Goal: Task Accomplishment & Management: Use online tool/utility

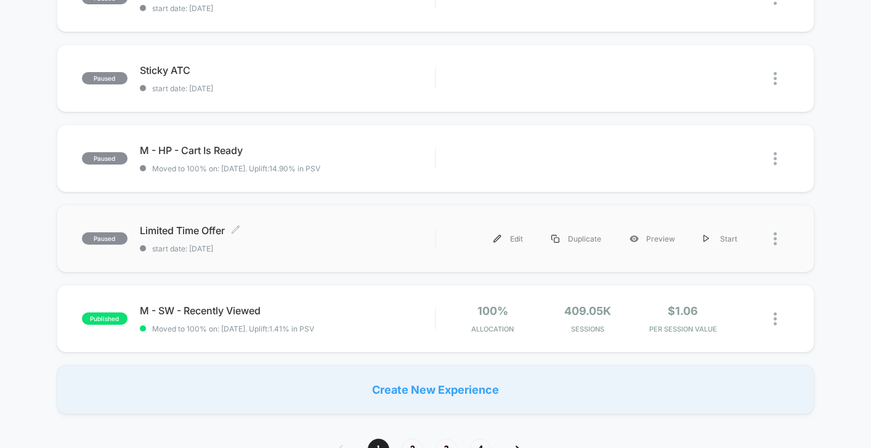
scroll to position [757, 0]
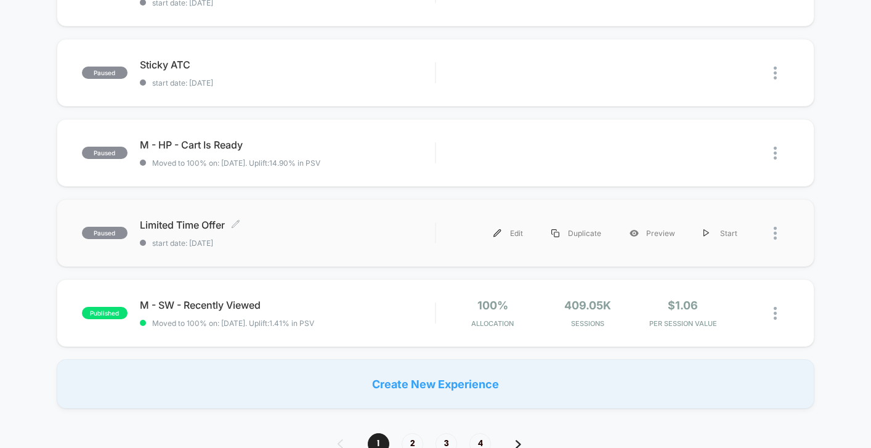
click at [357, 231] on div "Limited Time Offer Click to edit experience details Click to edit experience de…" at bounding box center [287, 233] width 295 height 29
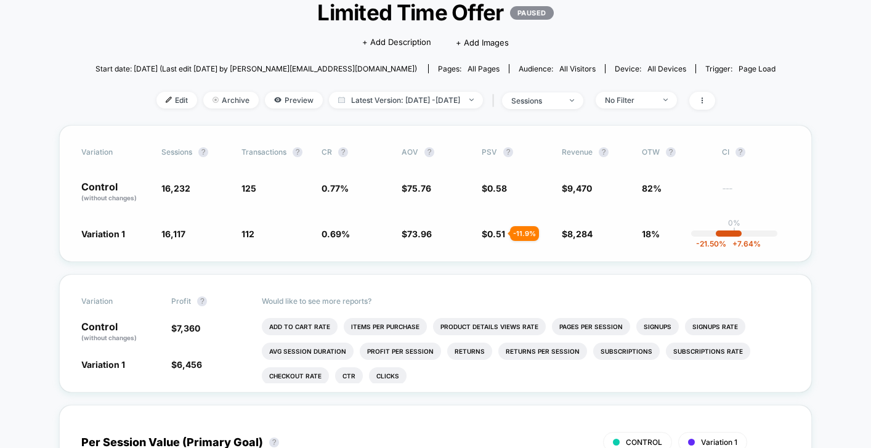
scroll to position [76, 0]
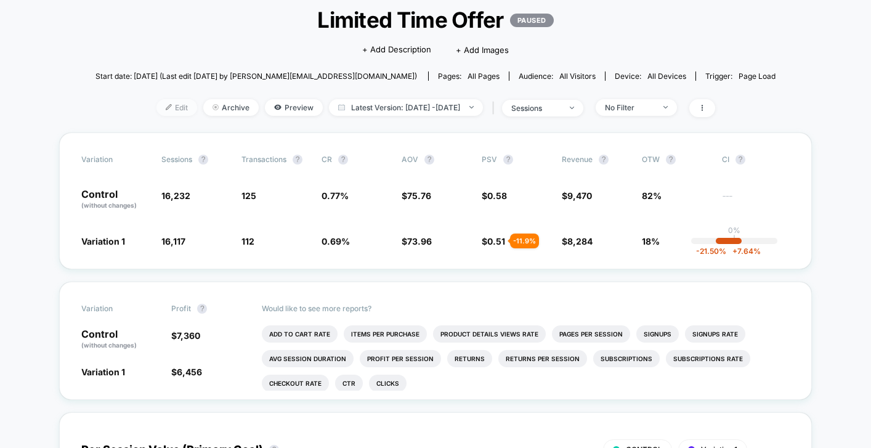
click at [170, 112] on span "Edit" at bounding box center [177, 107] width 41 height 17
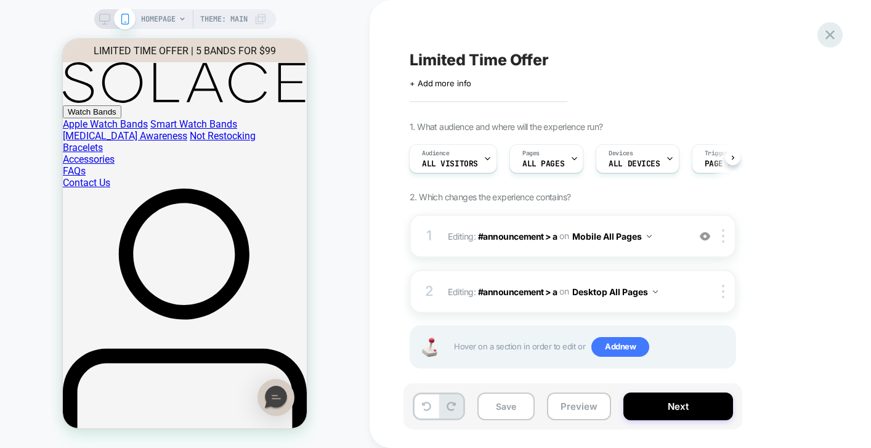
click at [837, 42] on icon at bounding box center [830, 34] width 17 height 17
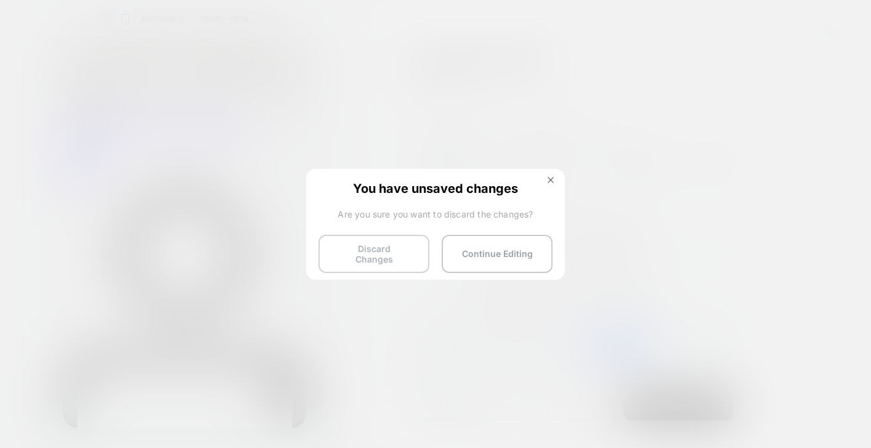
click at [390, 253] on button "Discard Changes" at bounding box center [374, 254] width 111 height 38
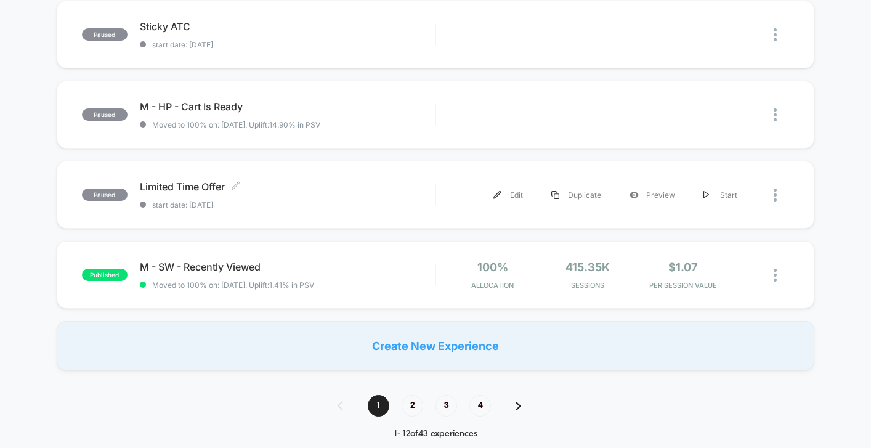
scroll to position [794, 0]
click at [415, 399] on span "2" at bounding box center [413, 407] width 22 height 22
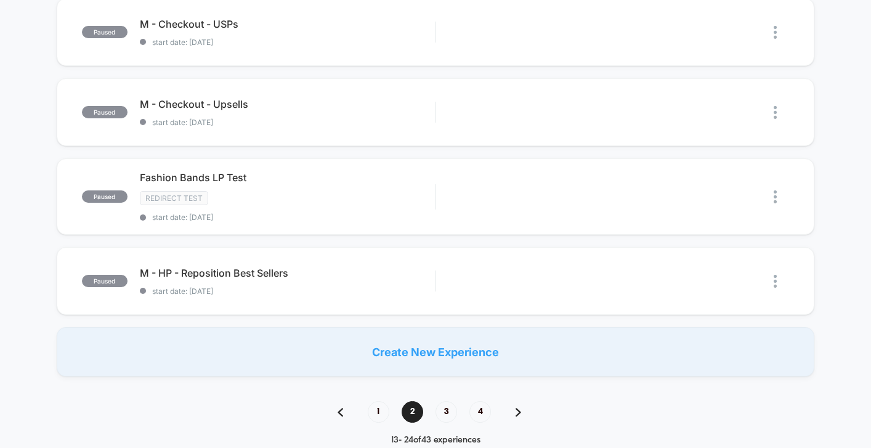
scroll to position [981, 0]
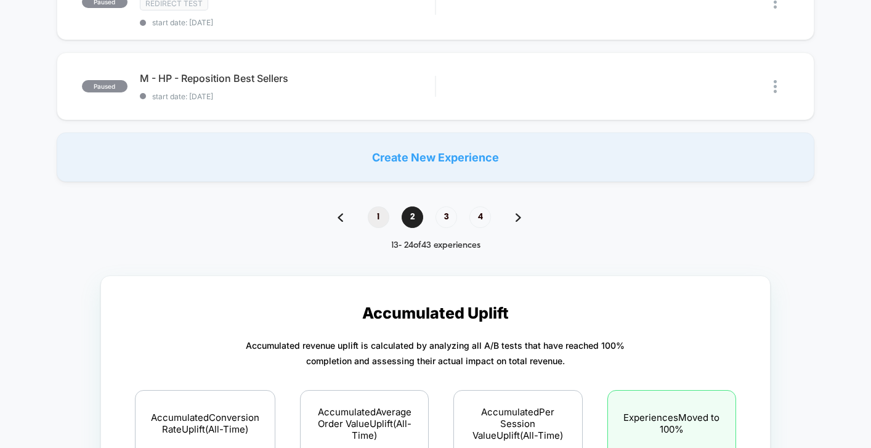
click at [378, 218] on span "1" at bounding box center [379, 217] width 22 height 22
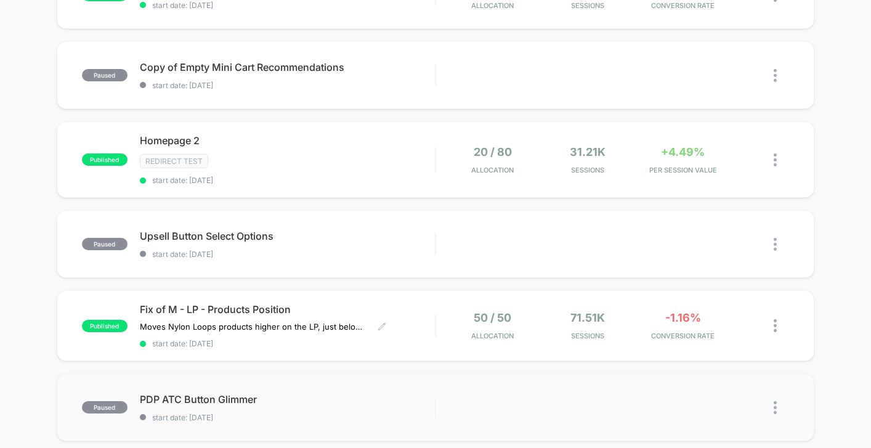
scroll to position [333, 0]
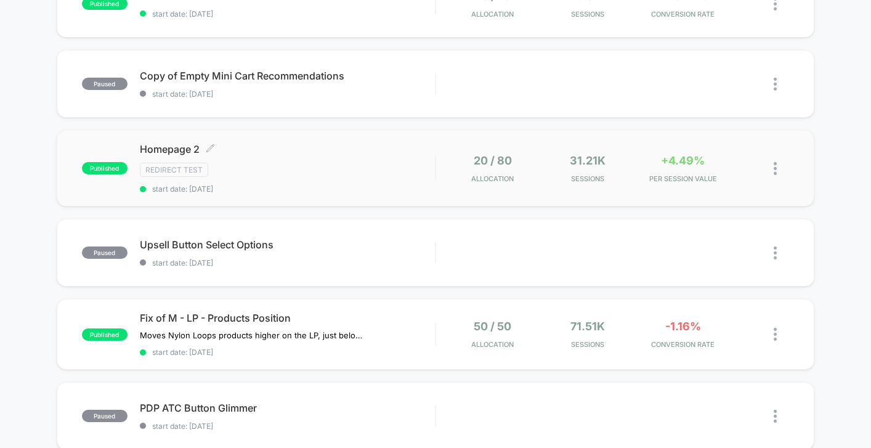
click at [346, 174] on div "Redirect Test" at bounding box center [287, 170] width 295 height 14
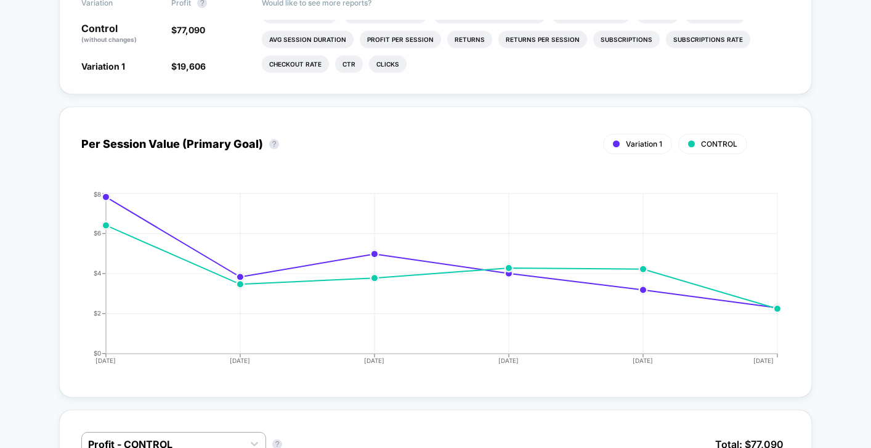
scroll to position [12, 0]
